Goal: Task Accomplishment & Management: Manage account settings

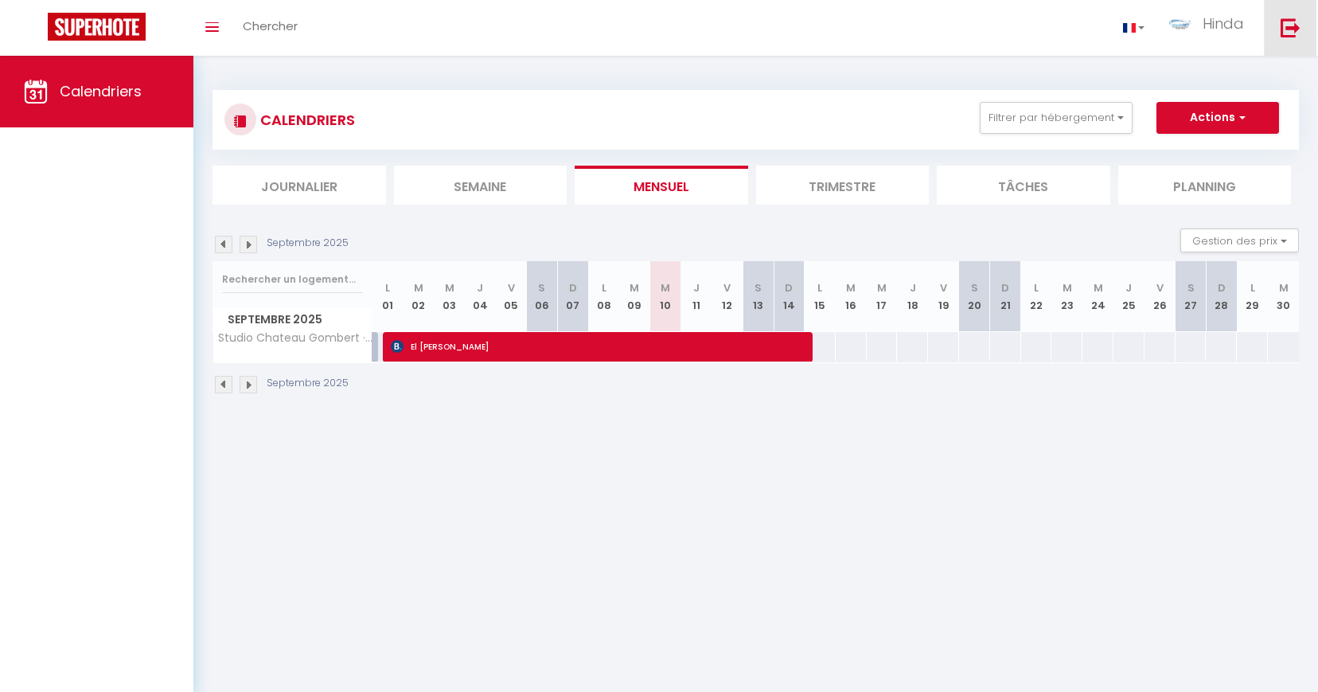
click at [1292, 41] on link at bounding box center [1290, 28] width 53 height 56
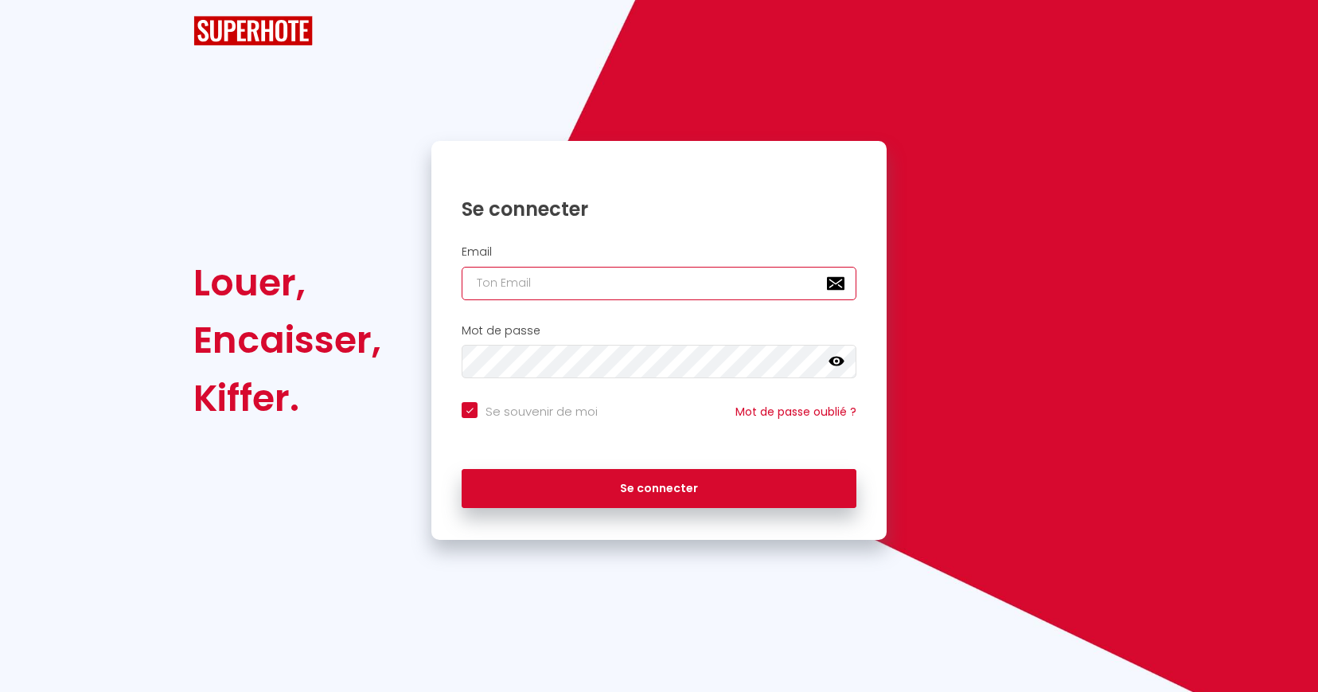
checkbox input "true"
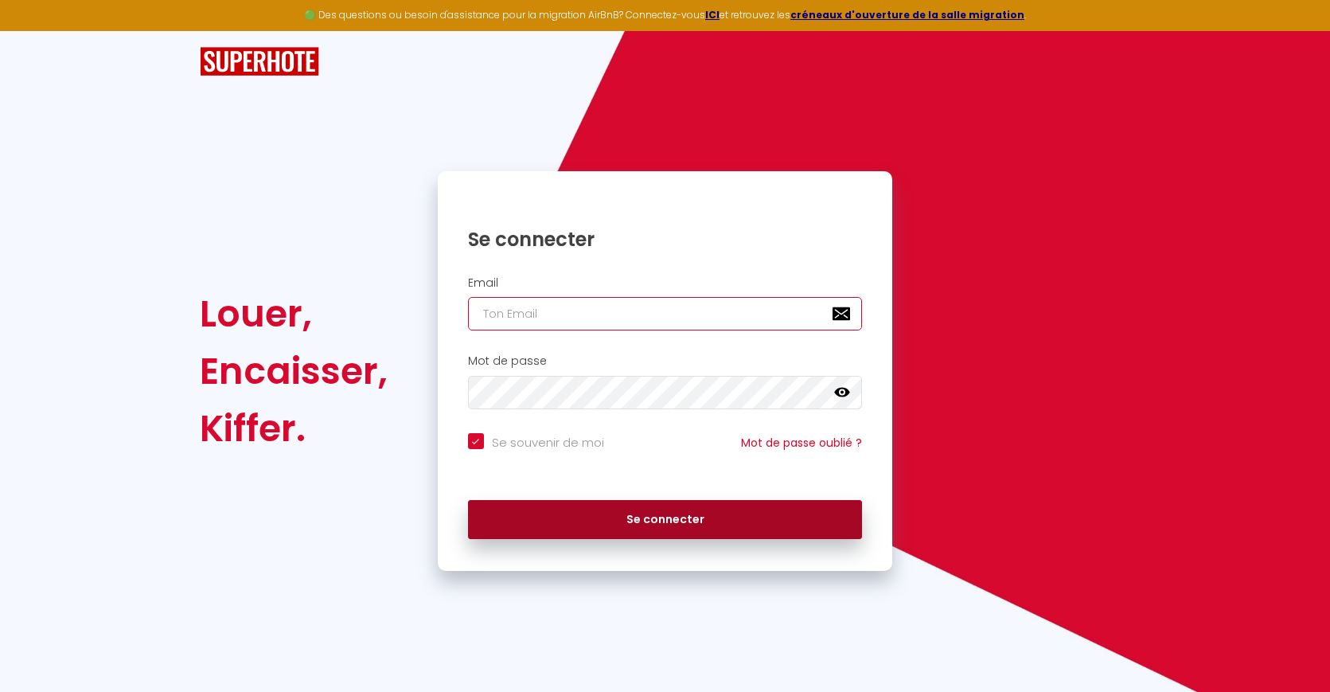
type input "[EMAIL_ADDRESS][DOMAIN_NAME]"
click at [626, 517] on button "Se connecter" at bounding box center [665, 520] width 395 height 40
checkbox input "true"
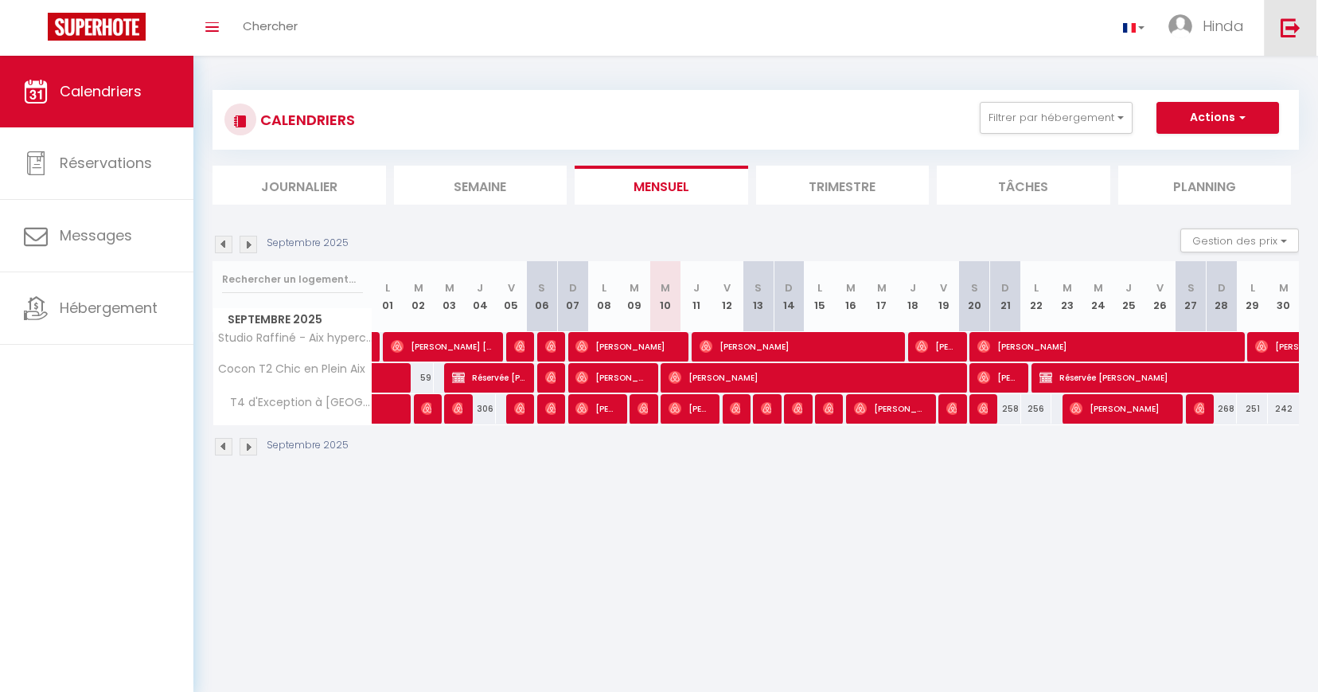
click at [1274, 36] on link at bounding box center [1290, 28] width 53 height 56
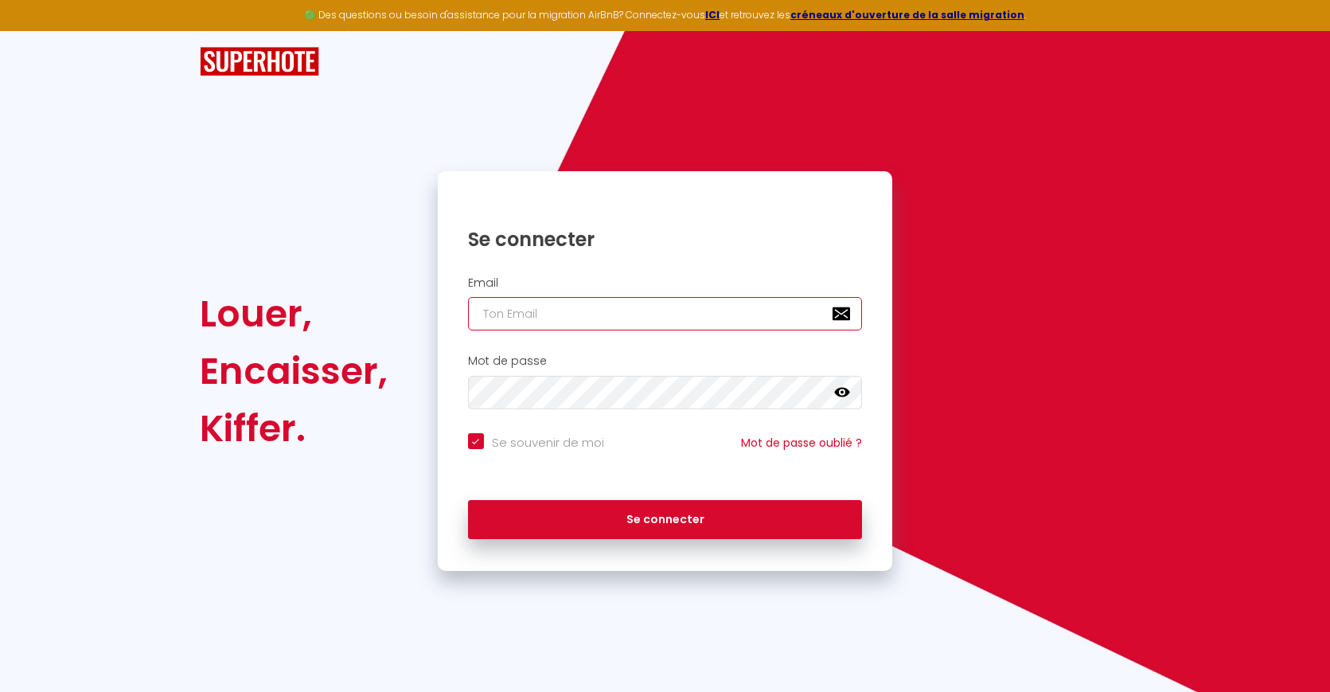
type input "[DOMAIN_NAME][EMAIL_ADDRESS][DOMAIN_NAME]"
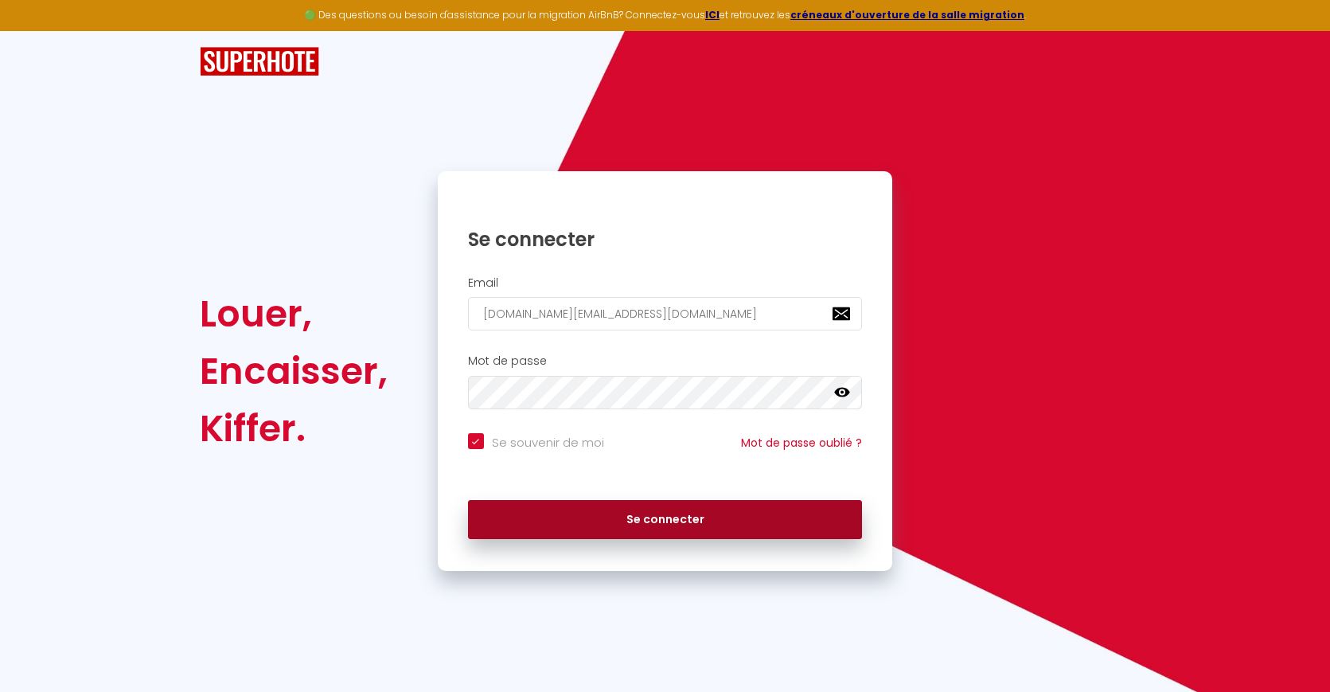
click at [603, 503] on button "Se connecter" at bounding box center [665, 520] width 395 height 40
checkbox input "true"
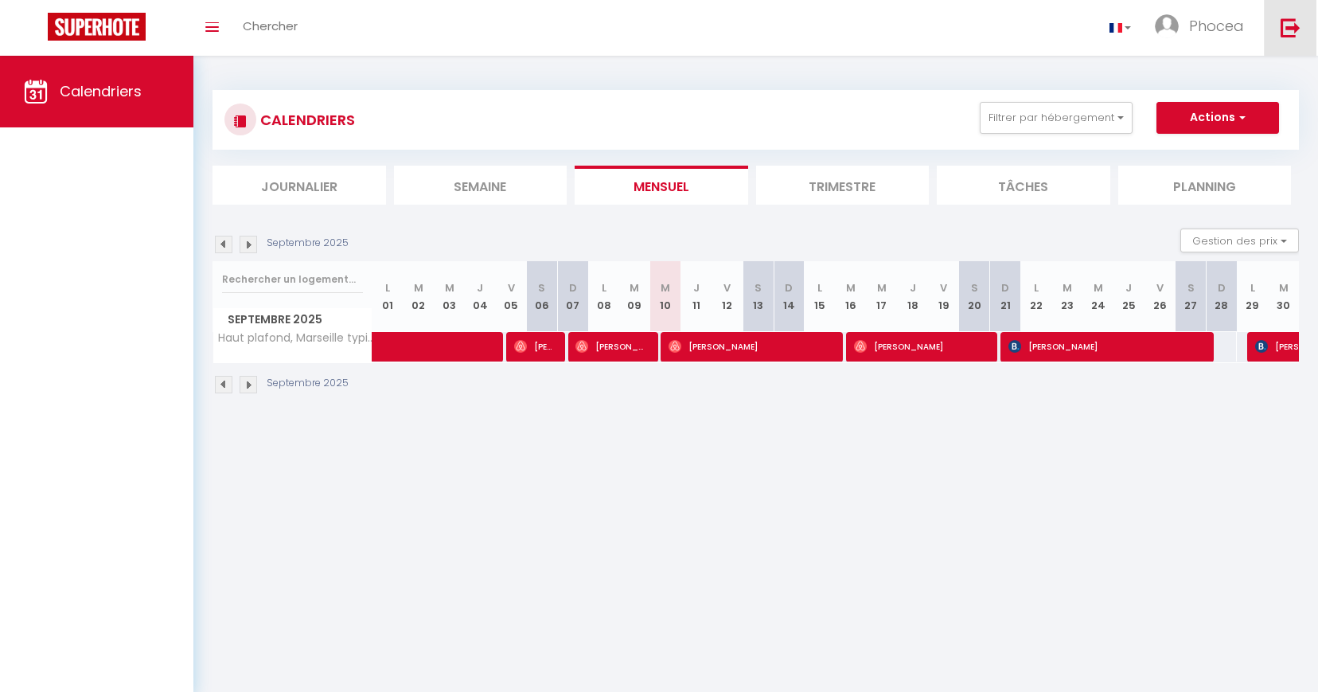
click at [1282, 45] on link at bounding box center [1290, 28] width 53 height 56
